Goal: Transaction & Acquisition: Subscribe to service/newsletter

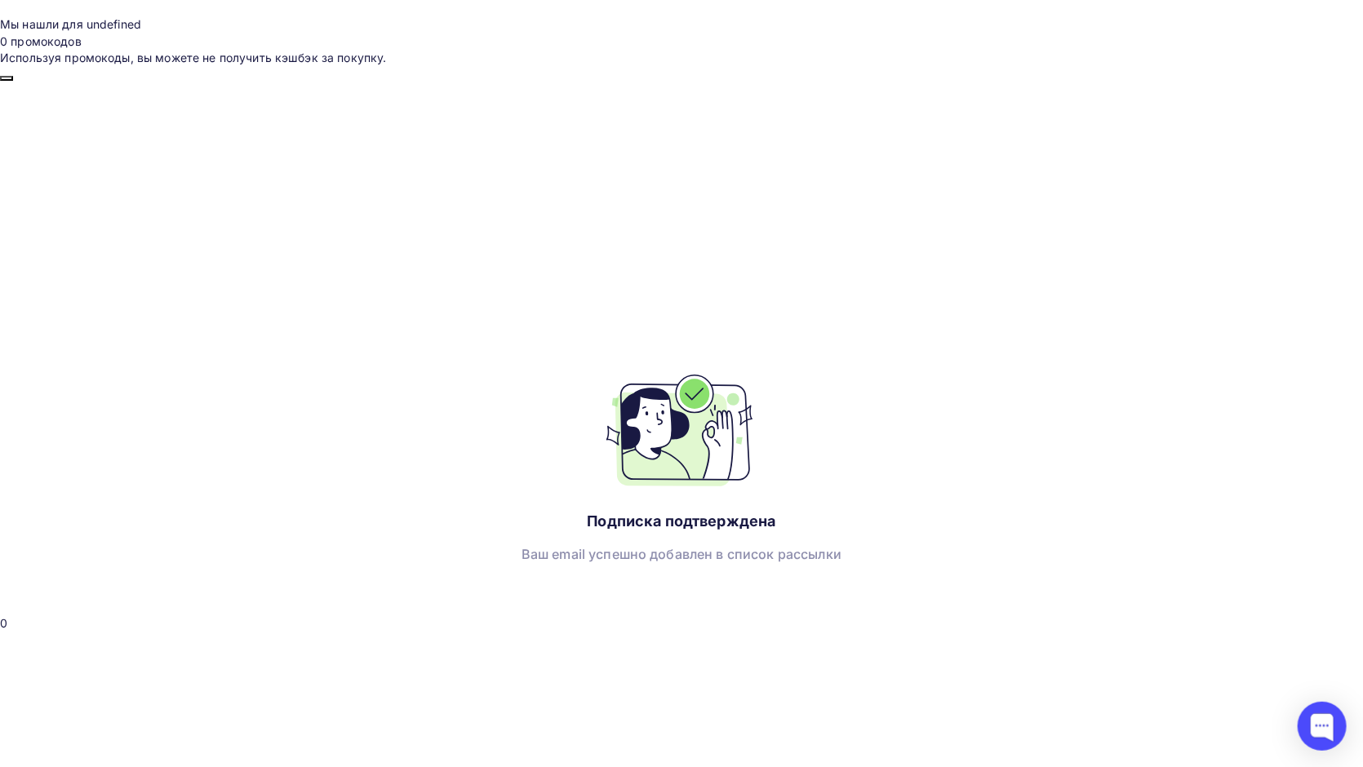
click at [956, 494] on div "Подписка подтверждена Ваш email успешно добавлен в список рассылки" at bounding box center [681, 465] width 1363 height 767
click at [1301, 514] on div "Подписка подтверждена Ваш email успешно добавлен в список рассылки" at bounding box center [681, 465] width 1363 height 767
click at [1324, 671] on div at bounding box center [1322, 726] width 49 height 49
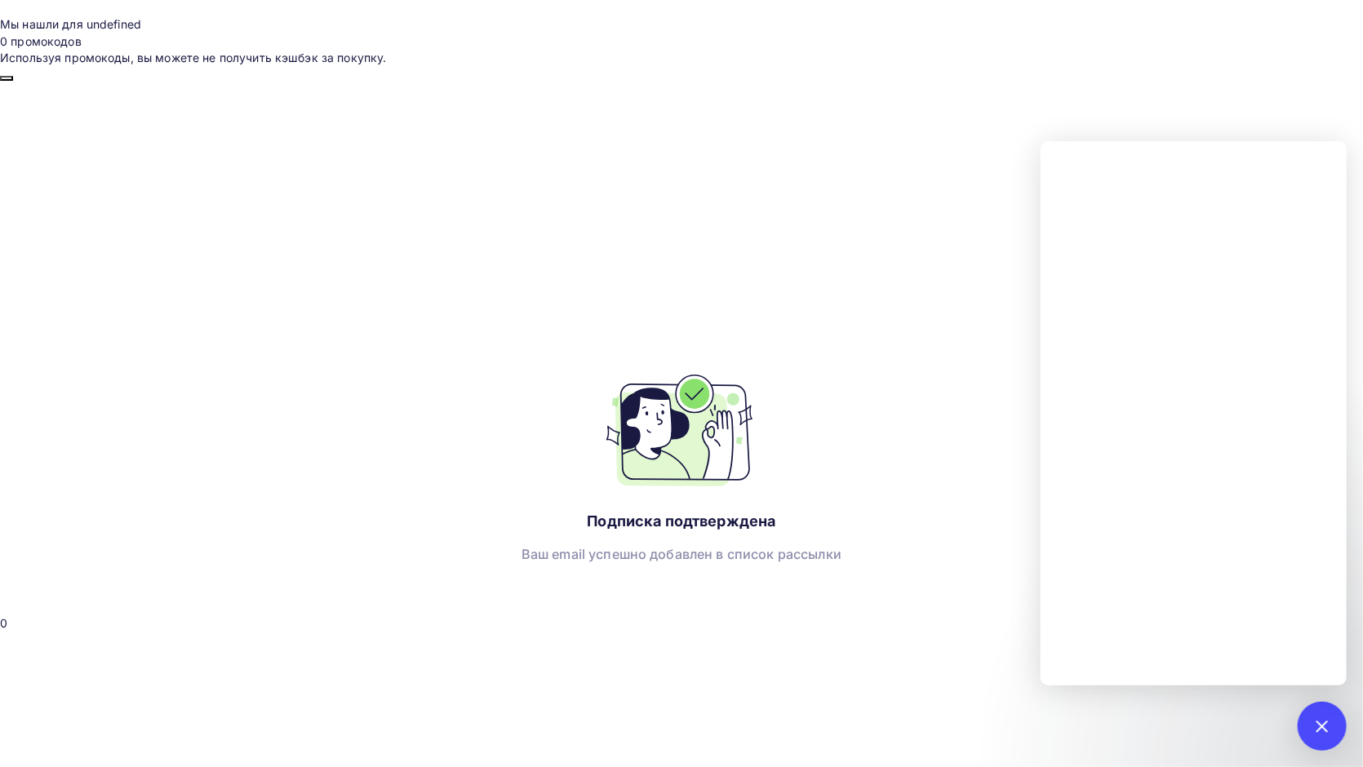
click at [956, 278] on div "Подписка подтверждена Ваш email успешно добавлен в список рассылки" at bounding box center [681, 465] width 1363 height 767
click at [951, 261] on div "Подписка подтверждена Ваш email успешно добавлен в список рассылки" at bounding box center [681, 465] width 1363 height 767
click at [1225, 82] on div "Подписка подтверждена Ваш email успешно добавлен в список рассылки" at bounding box center [681, 465] width 1363 height 767
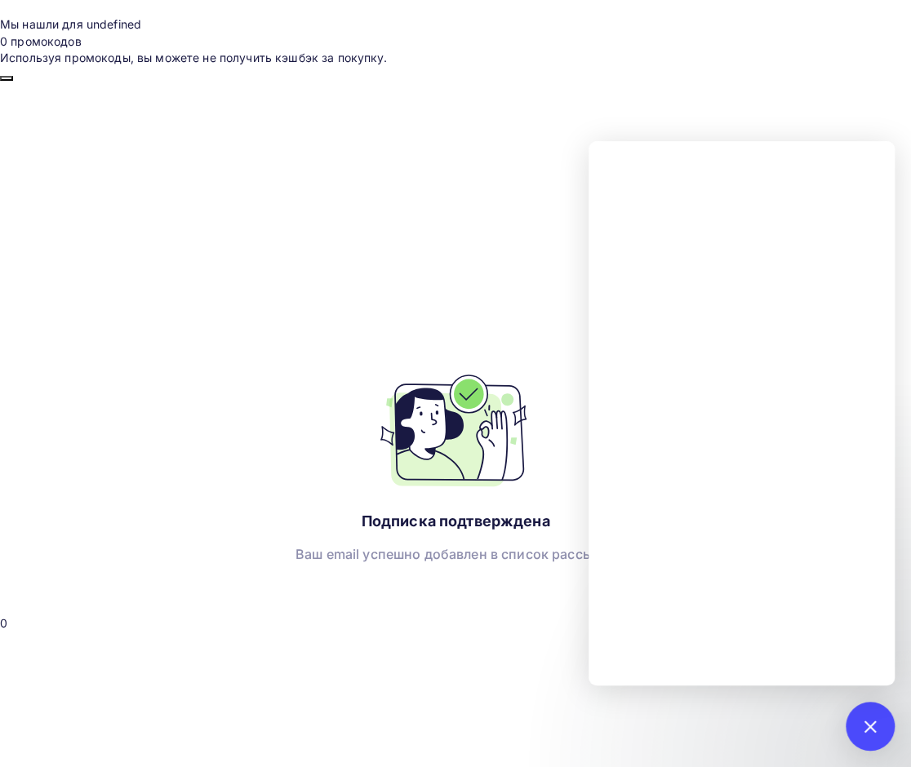
click at [854, 82] on div "Подписка подтверждена Ваш email успешно добавлен в список рассылки" at bounding box center [455, 465] width 911 height 767
click at [857, 82] on div "Подписка подтверждена Ваш email успешно добавлен в список рассылки" at bounding box center [455, 465] width 911 height 767
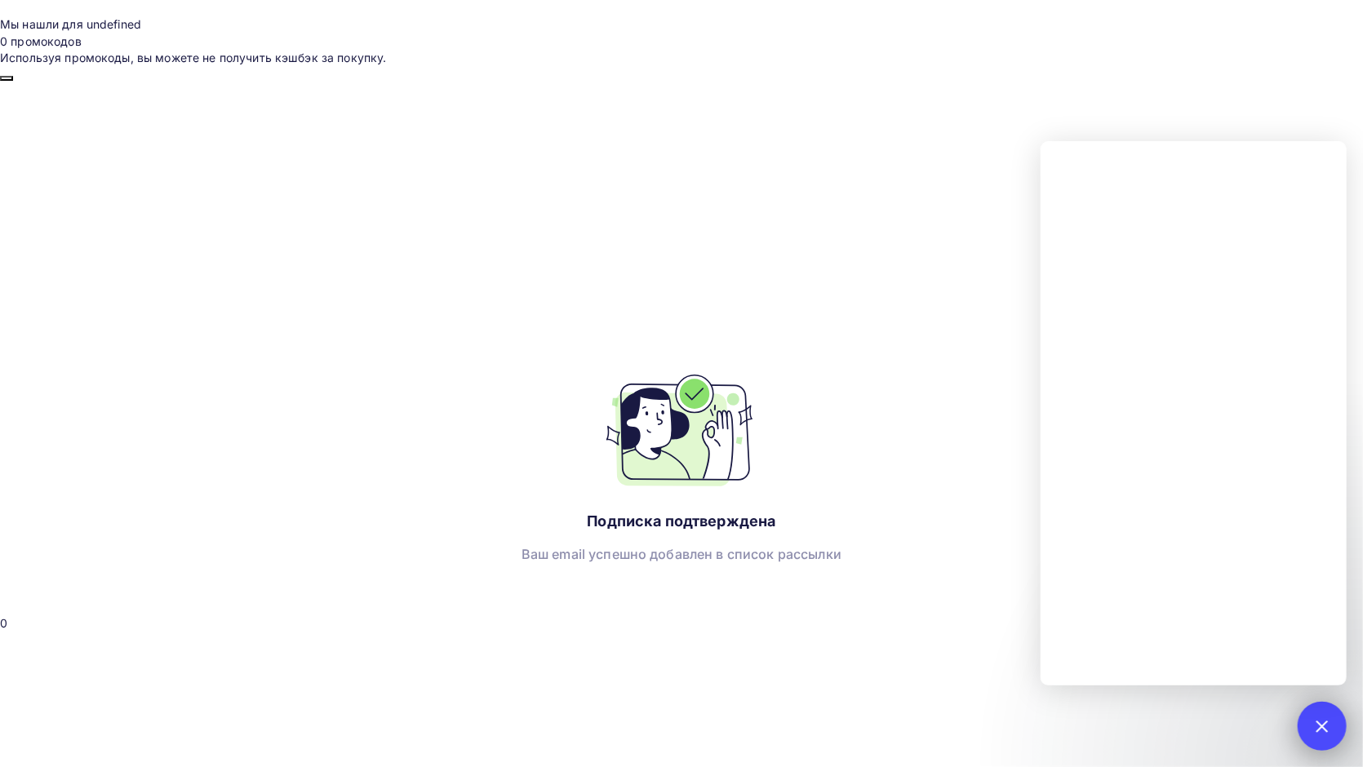
click at [1318, 671] on div at bounding box center [1322, 726] width 22 height 22
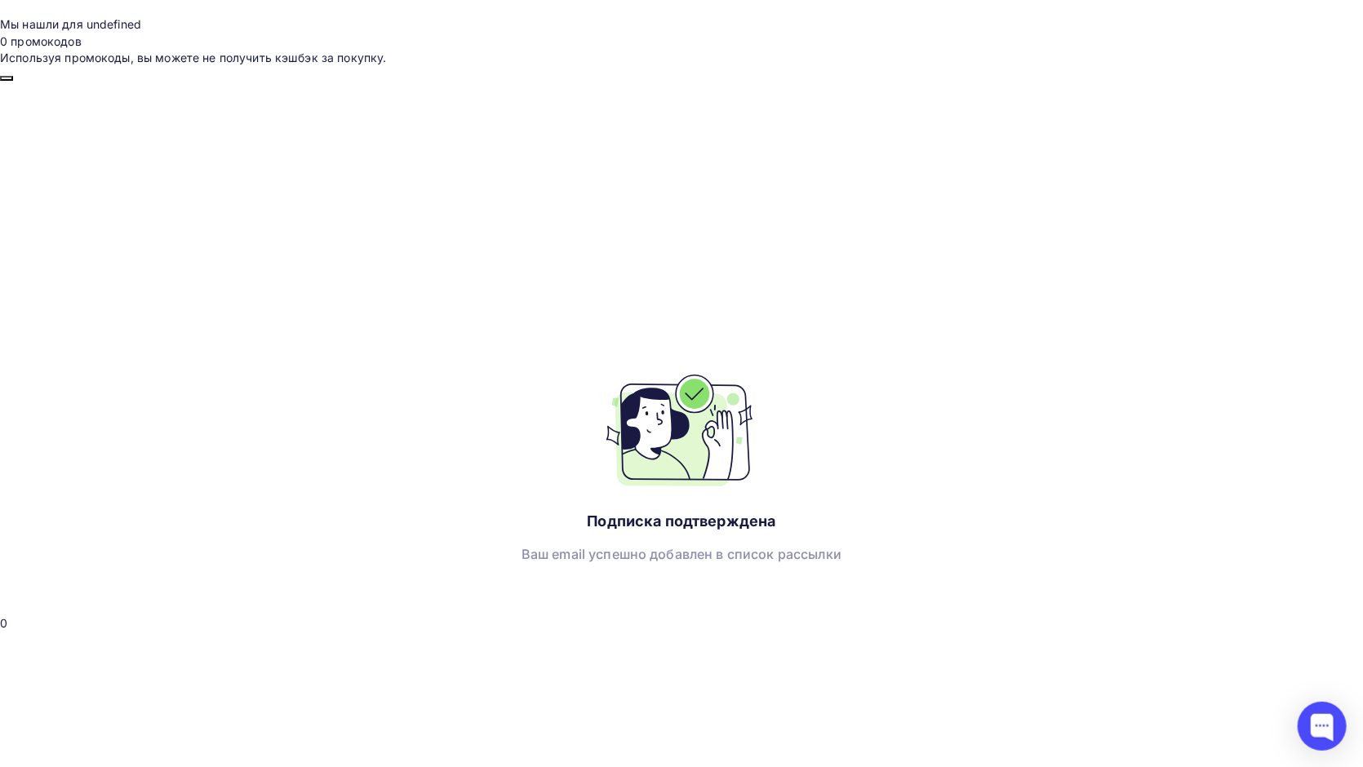
click at [587, 109] on div "Подписка подтверждена Ваш email успешно добавлен в список рассылки" at bounding box center [681, 465] width 1363 height 767
